Goal: Task Accomplishment & Management: Use online tool/utility

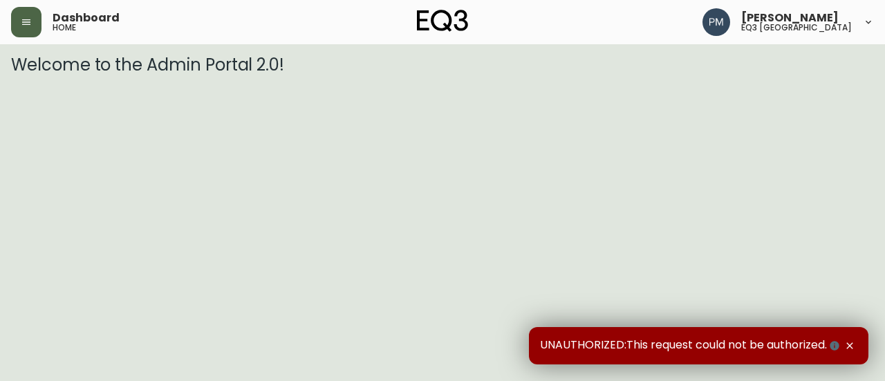
click at [14, 11] on button "button" at bounding box center [26, 22] width 30 height 30
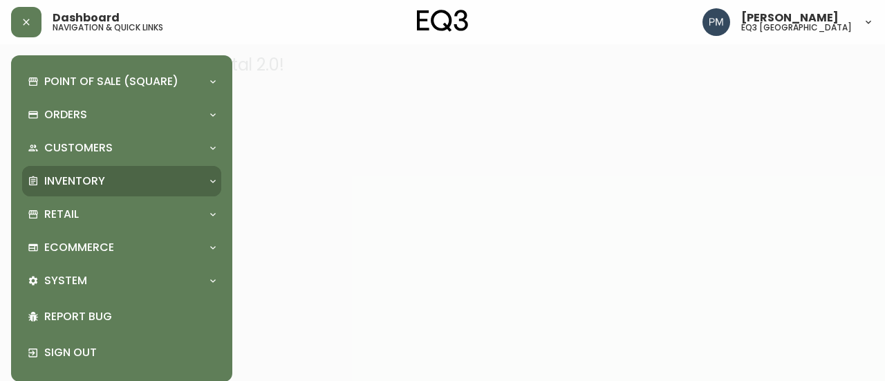
click at [59, 169] on div "Inventory" at bounding box center [121, 181] width 199 height 30
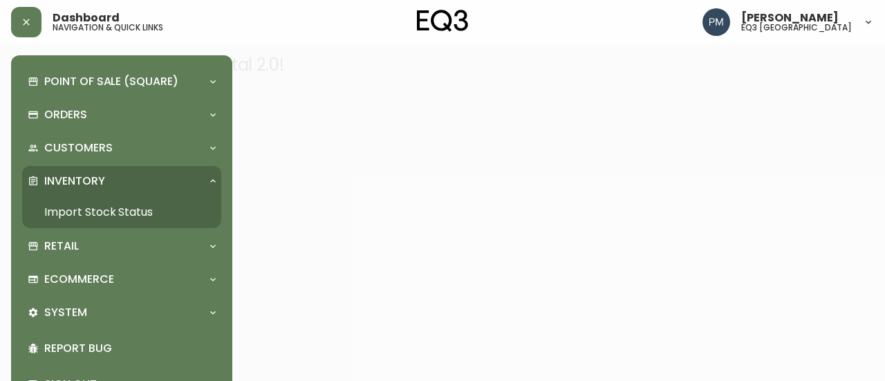
click at [71, 212] on link "Import Stock Status" at bounding box center [121, 212] width 199 height 32
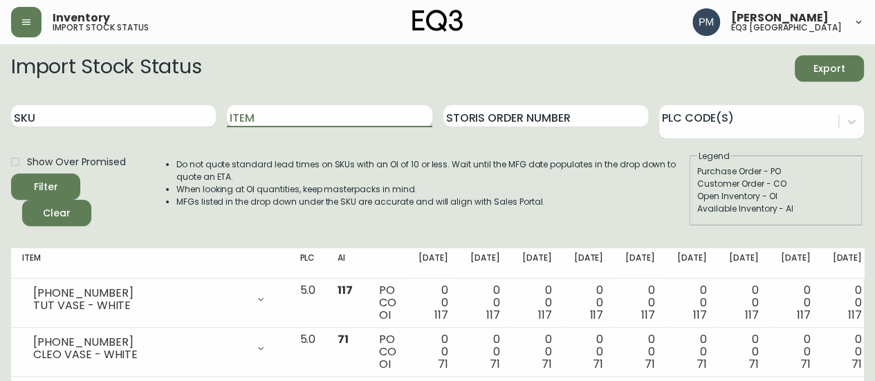
click at [254, 116] on input "Item" at bounding box center [329, 116] width 205 height 22
type input "tero"
click at [11, 174] on button "Filter" at bounding box center [45, 187] width 69 height 26
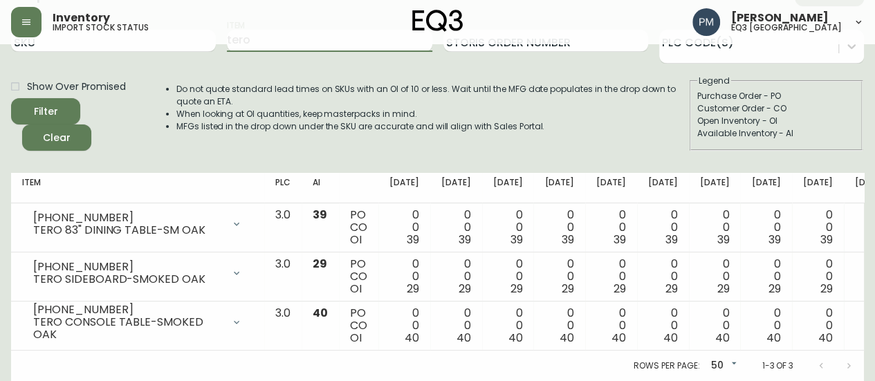
scroll to position [17, 0]
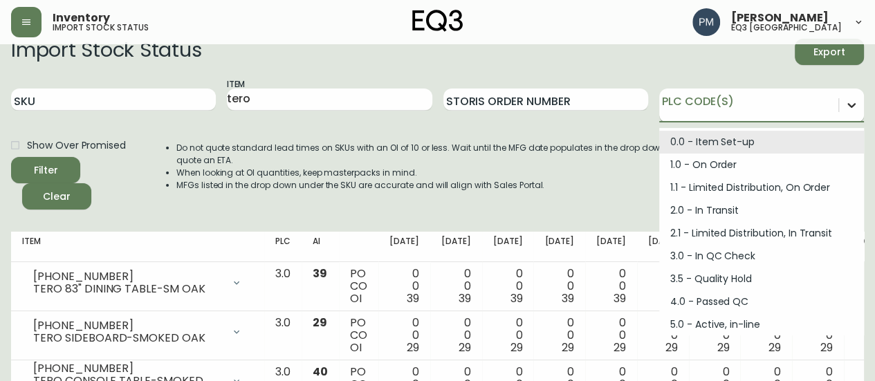
click at [846, 100] on icon at bounding box center [851, 105] width 14 height 14
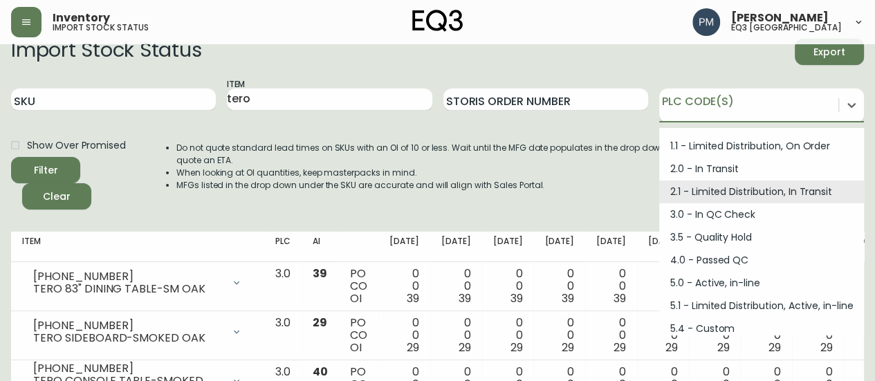
scroll to position [59, 0]
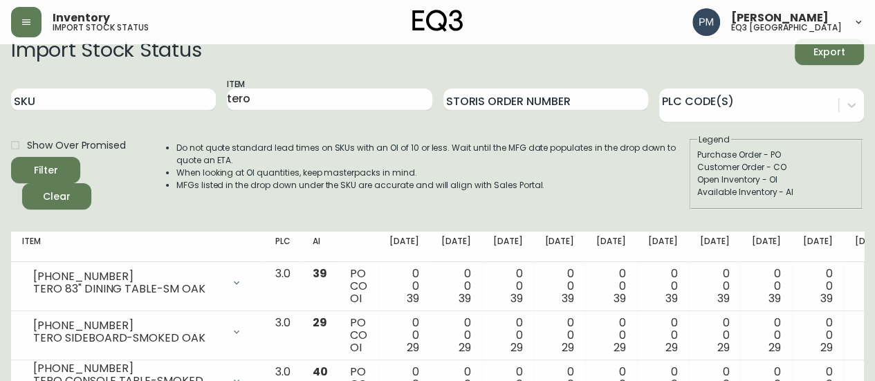
click at [599, 174] on li "When looking at OI quantities, keep masterpacks in mind." at bounding box center [432, 173] width 512 height 12
